Goal: Task Accomplishment & Management: Manage account settings

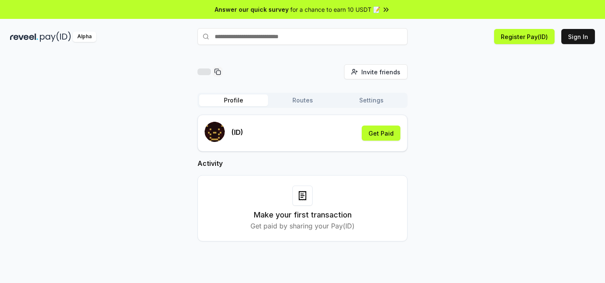
click at [287, 40] on input "text" at bounding box center [303, 36] width 210 height 17
type input "*******"
click at [213, 50] on div "swkeong" at bounding box center [213, 53] width 25 height 9
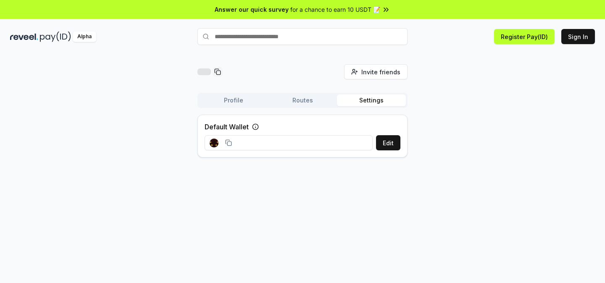
click at [356, 100] on button "Settings" at bounding box center [371, 101] width 69 height 12
click at [304, 99] on button "Routes" at bounding box center [302, 101] width 69 height 12
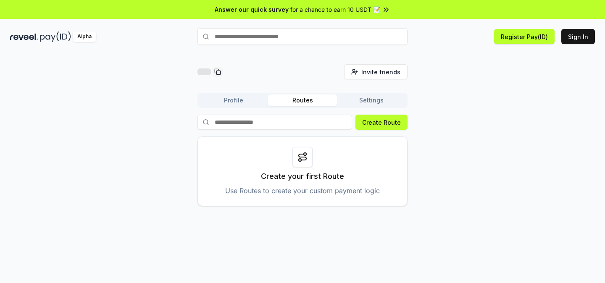
click at [246, 103] on button "Profile" at bounding box center [233, 101] width 69 height 12
